Goal: Information Seeking & Learning: Learn about a topic

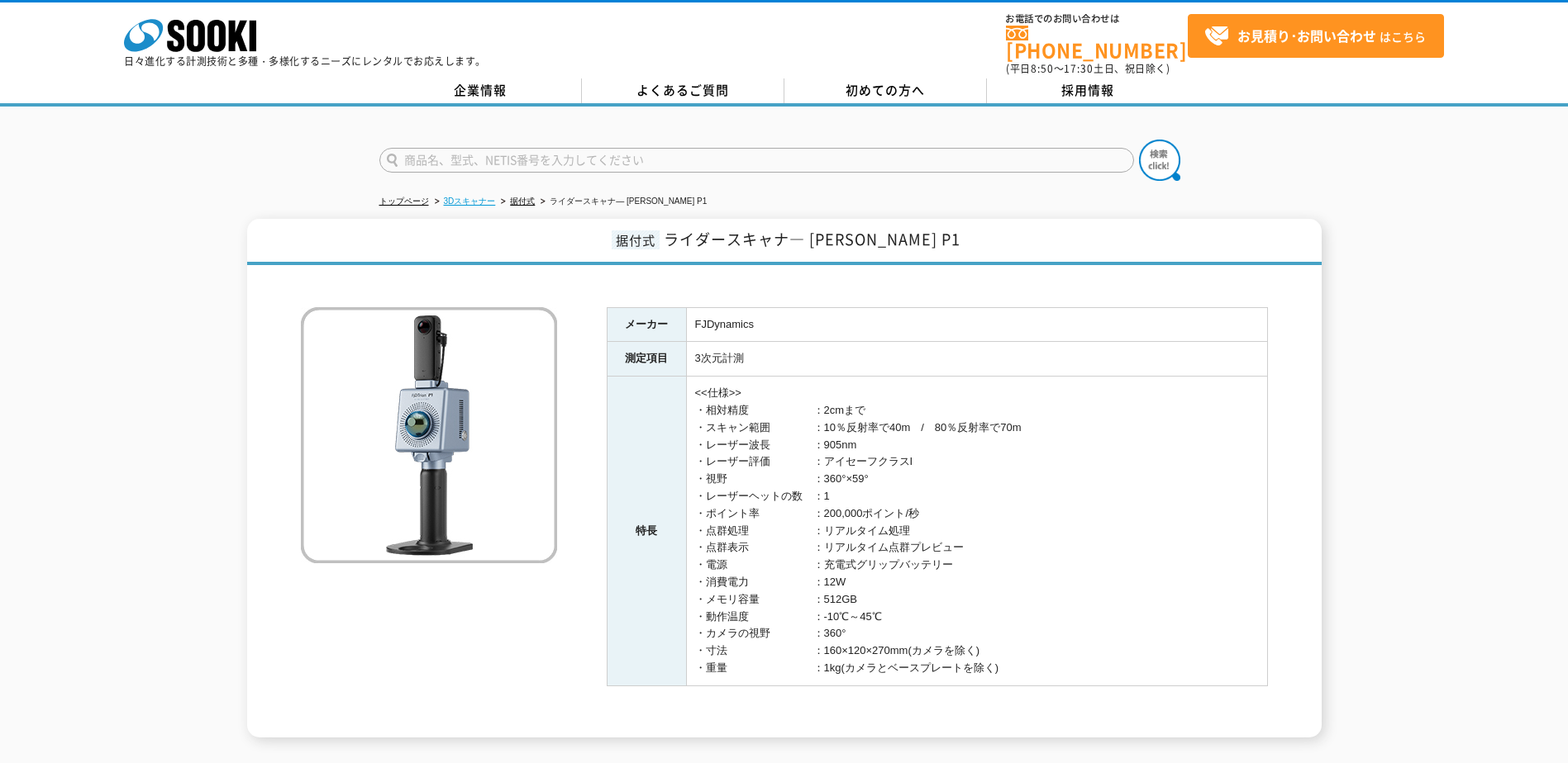
click at [470, 197] on link "3Dスキャナー" at bounding box center [469, 201] width 52 height 9
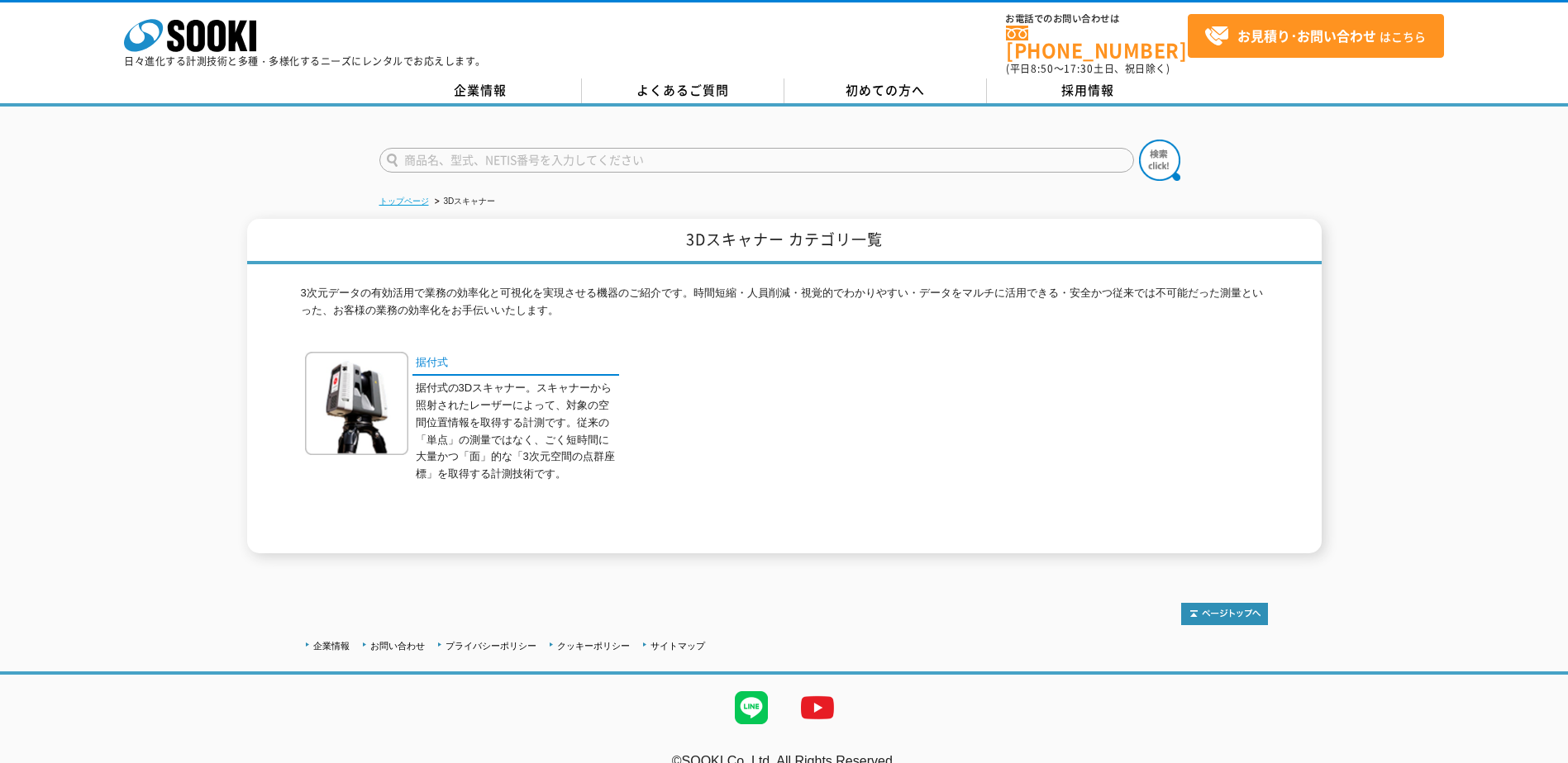
click at [390, 197] on link "トップページ" at bounding box center [404, 201] width 50 height 9
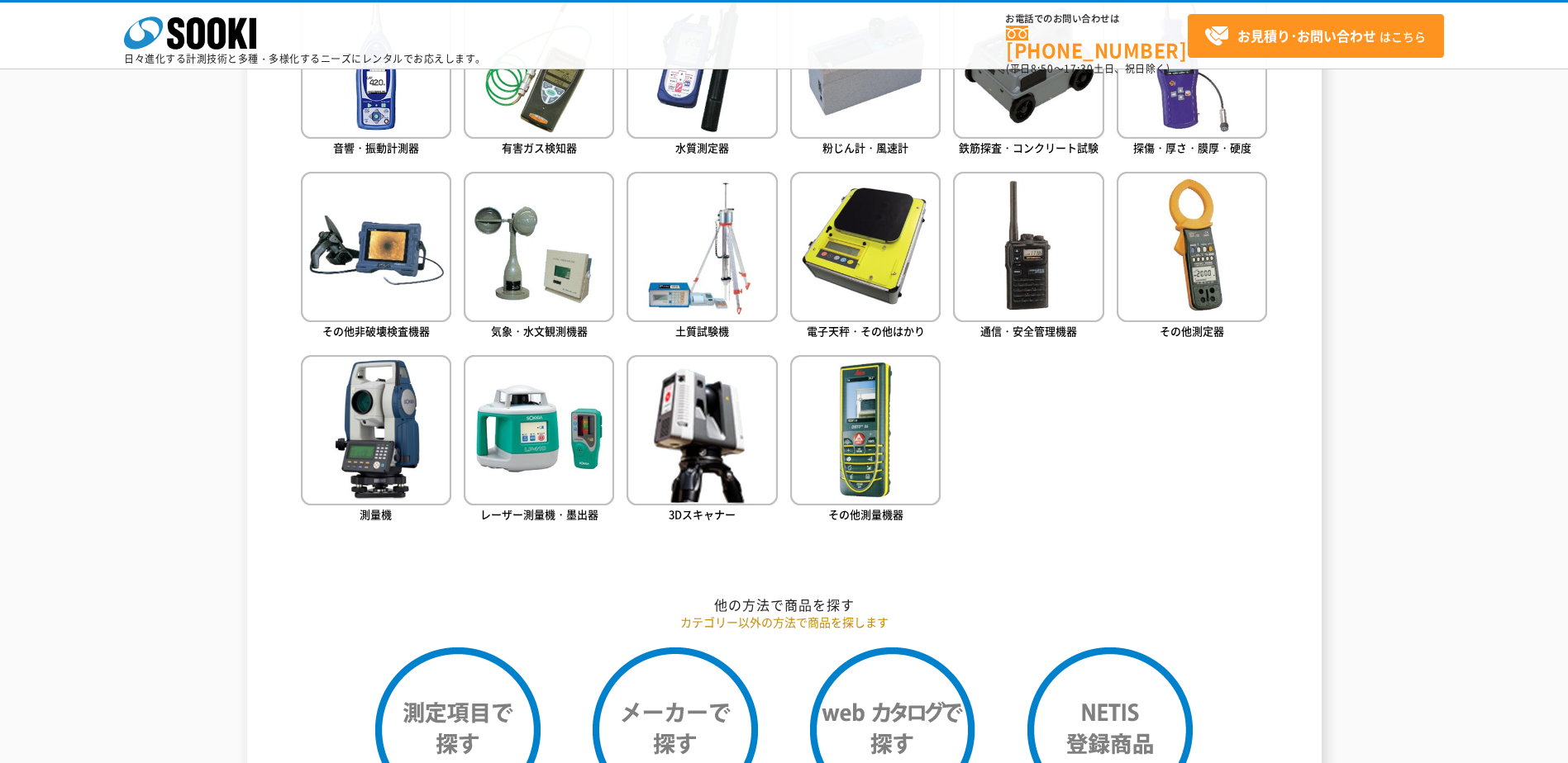
scroll to position [908, 0]
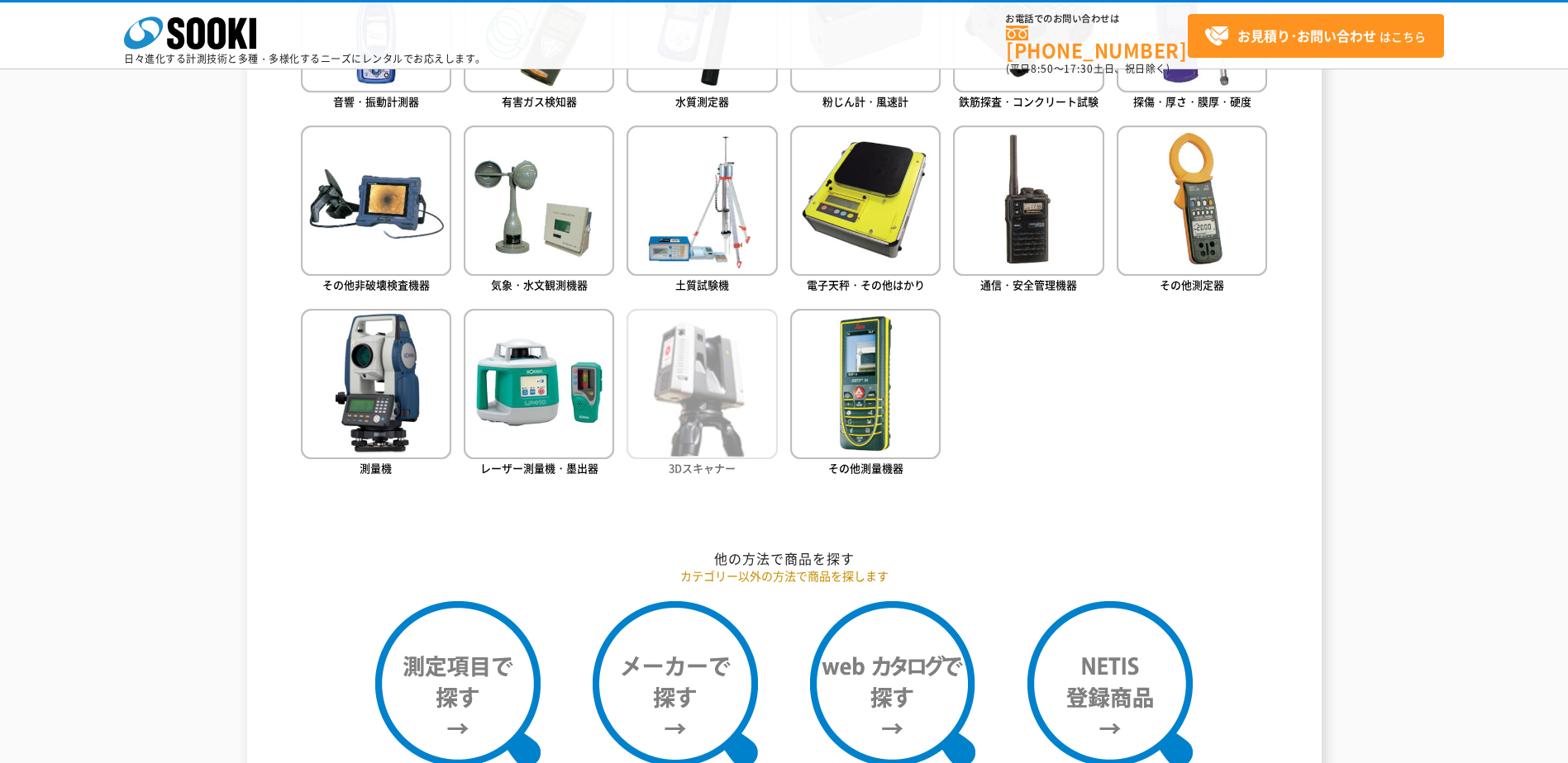
click at [704, 406] on img at bounding box center [702, 384] width 150 height 150
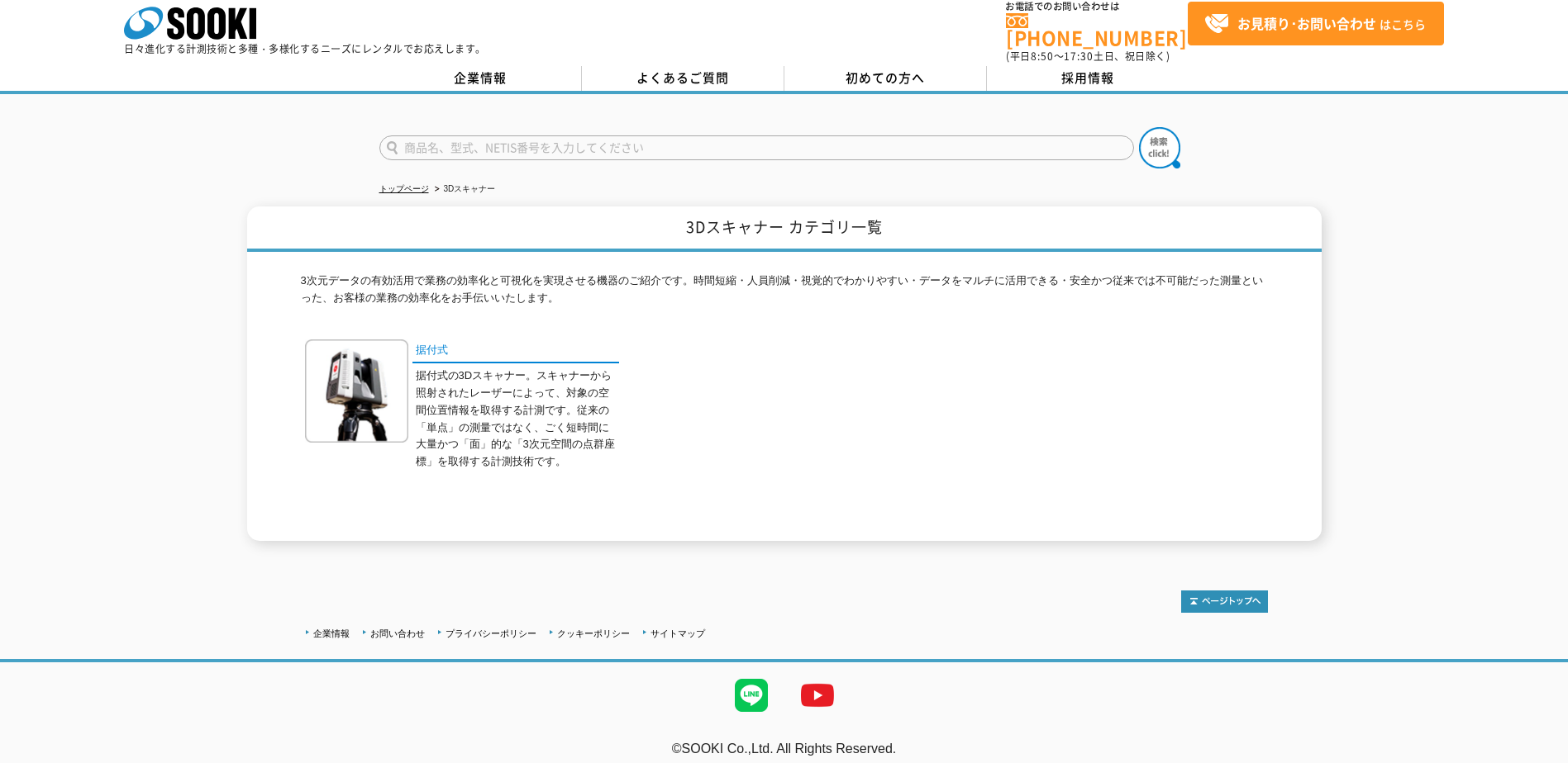
scroll to position [15, 0]
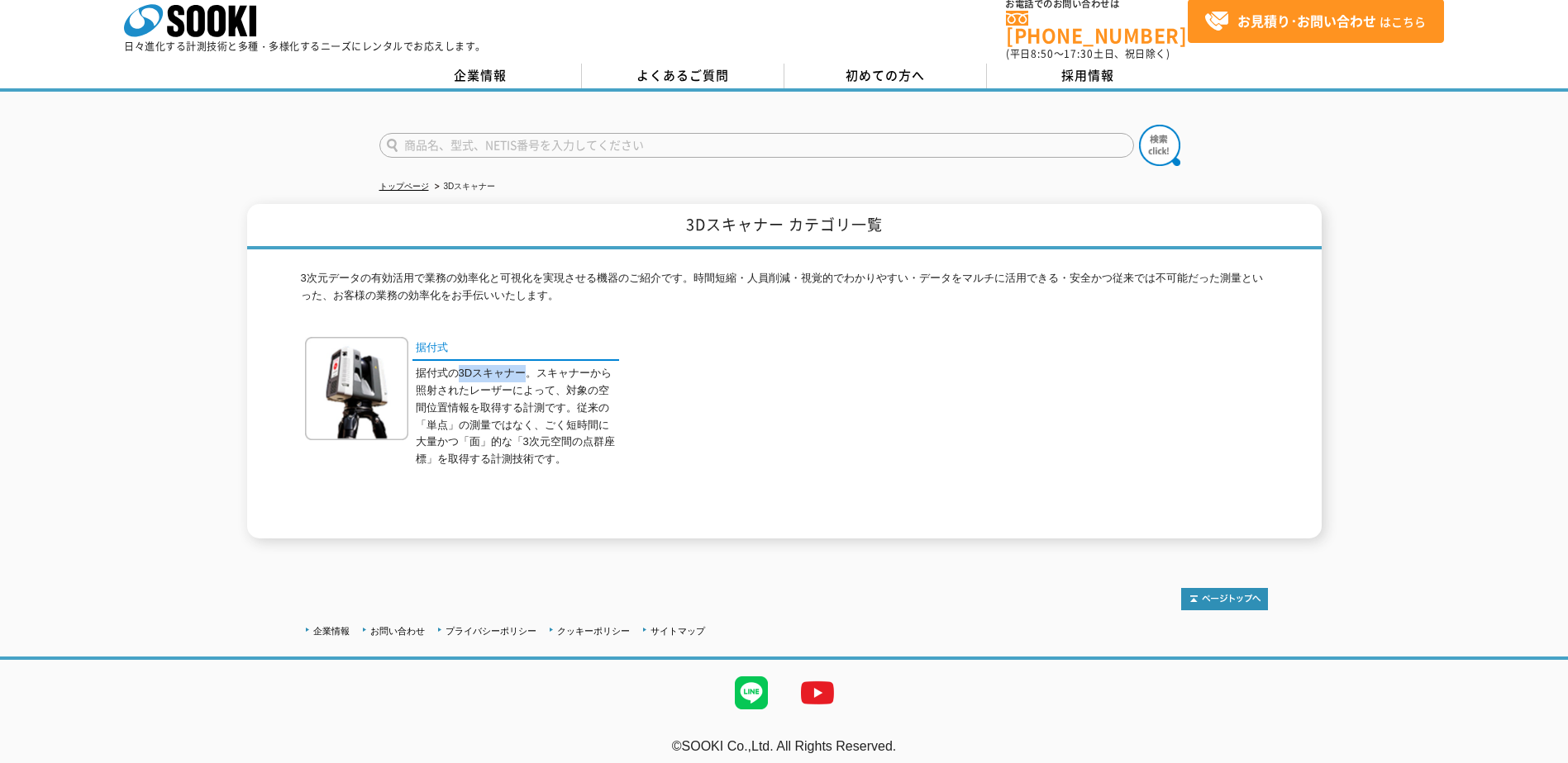
drag, startPoint x: 457, startPoint y: 363, endPoint x: 529, endPoint y: 367, distance: 72.1
click at [529, 367] on p "据付式の3Dスキャナー。スキャナーから照射されたレーザーによって、対象の空間位置情報を取得する計測です。従来の「単点」の測量ではなく、ごく短時間に大量かつ「面…" at bounding box center [517, 416] width 203 height 103
drag, startPoint x: 529, startPoint y: 367, endPoint x: 496, endPoint y: 359, distance: 34.0
copy p "3Dスキャナー"
